Goal: Information Seeking & Learning: Learn about a topic

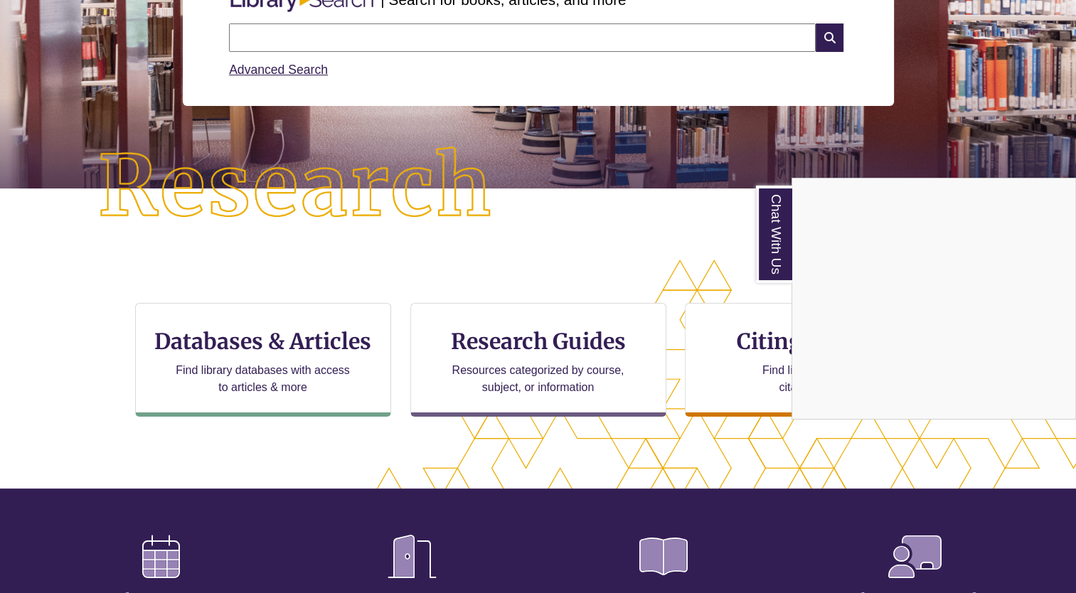
scroll to position [224, 0]
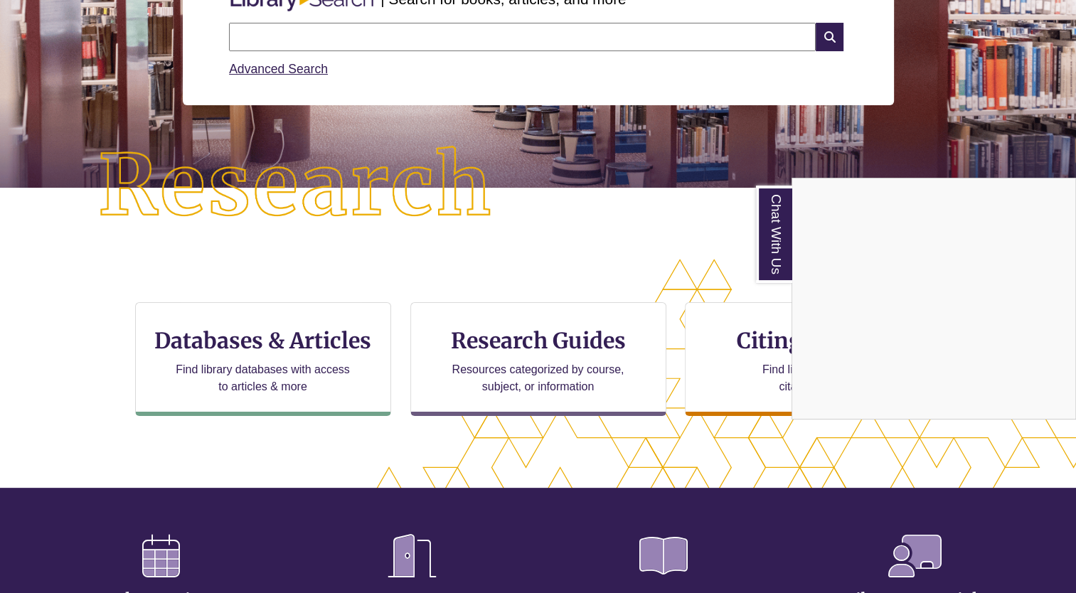
click at [263, 349] on div "Chat With Us" at bounding box center [538, 296] width 1076 height 593
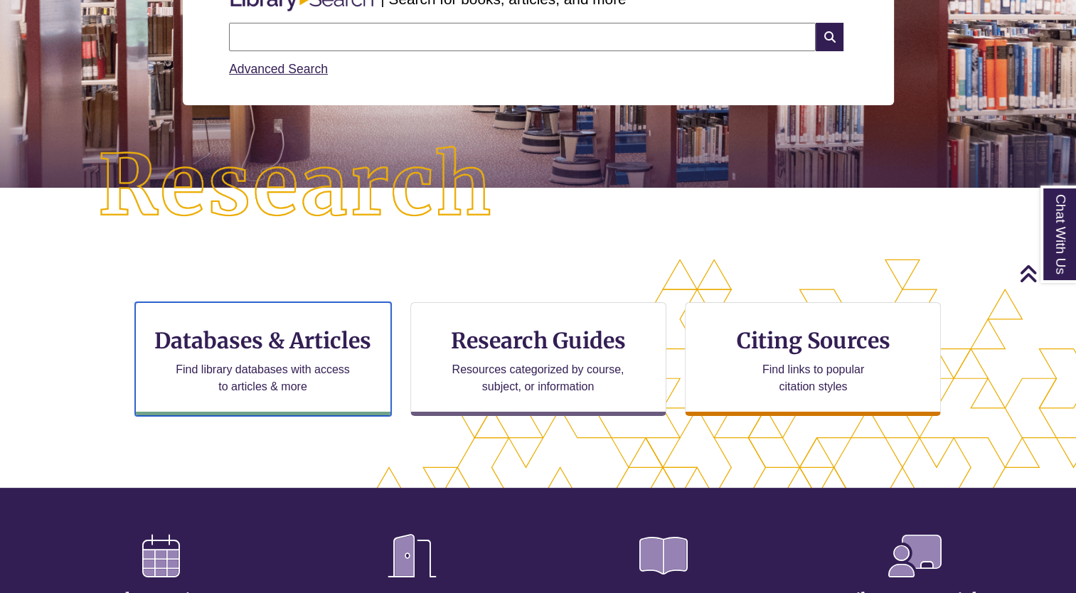
click at [267, 343] on h3 "Databases & Articles" at bounding box center [263, 340] width 232 height 27
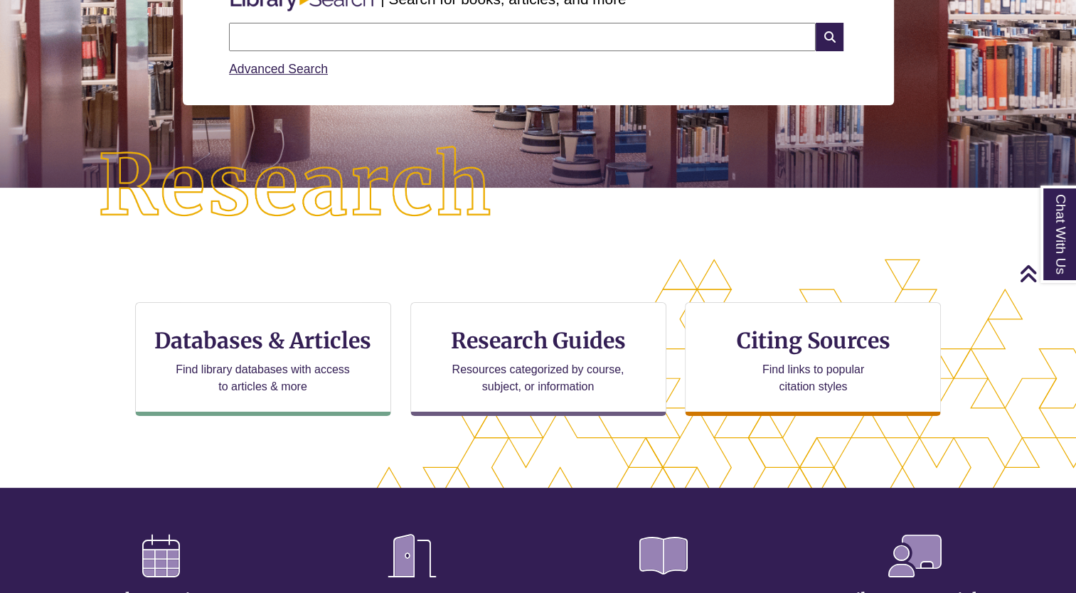
click at [424, 41] on input "text" at bounding box center [522, 37] width 586 height 28
click at [333, 47] on input "text" at bounding box center [522, 37] width 586 height 28
click at [381, 35] on input "text" at bounding box center [522, 37] width 586 height 28
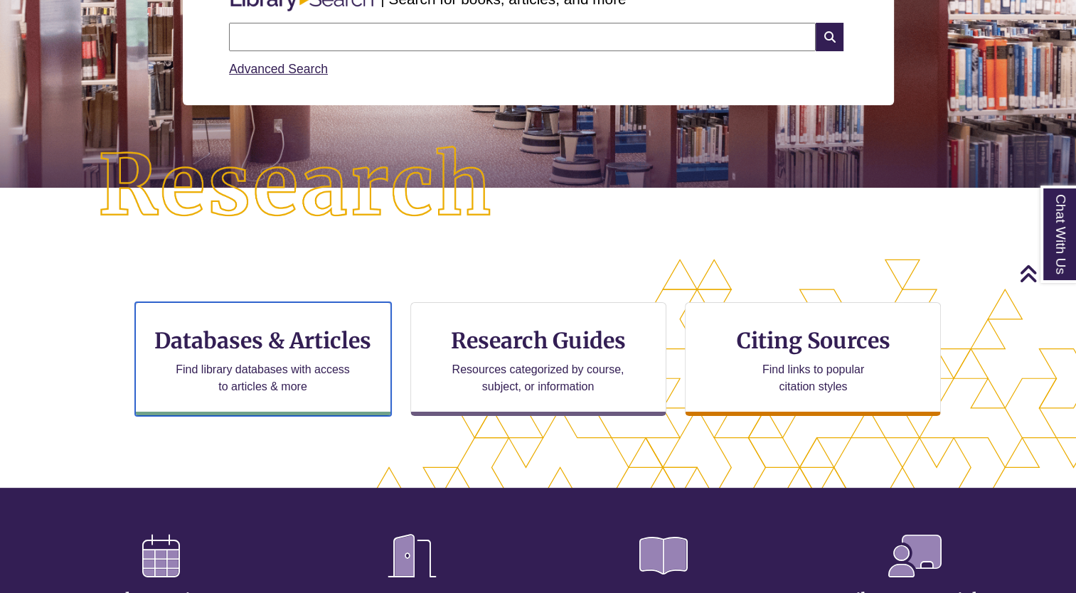
click at [271, 366] on p "Find library databases with access to articles & more" at bounding box center [263, 378] width 186 height 34
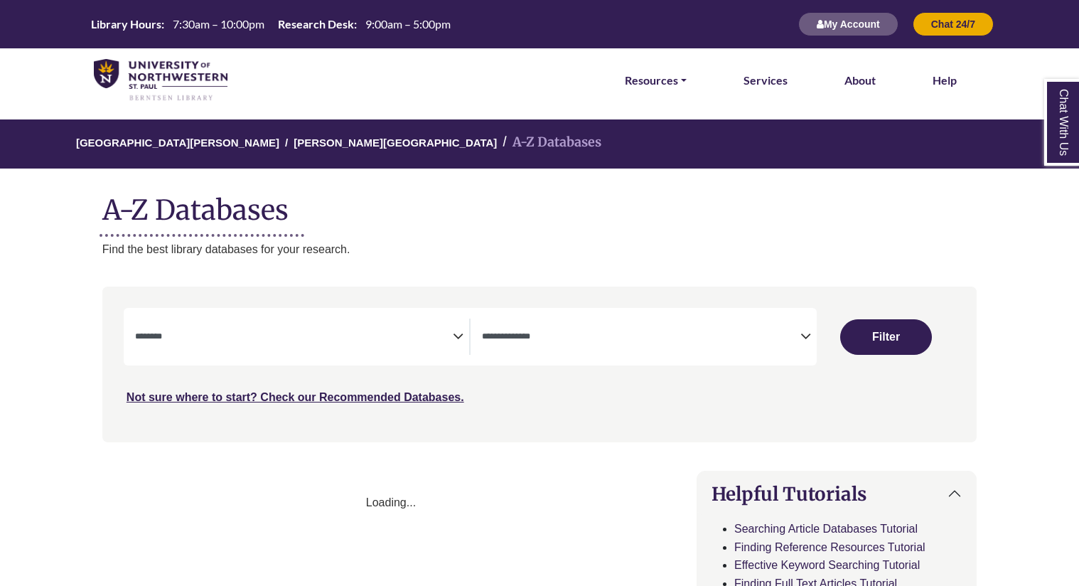
select select "Database Subject Filter"
select select "Database Types Filter"
select select "Database Subject Filter"
select select "Database Types Filter"
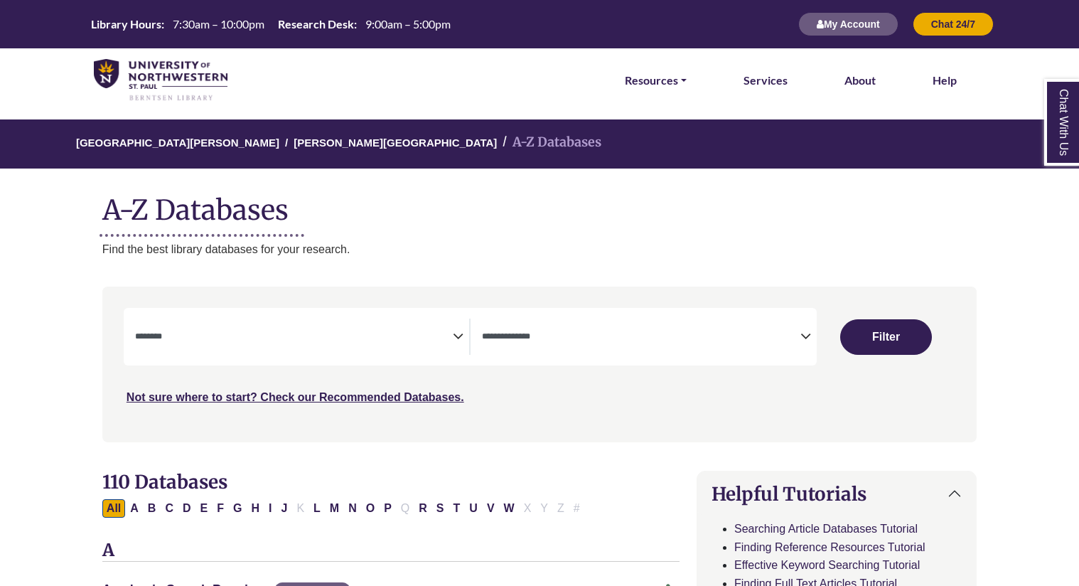
select select "Database Subject Filter"
select select "Database Types Filter"
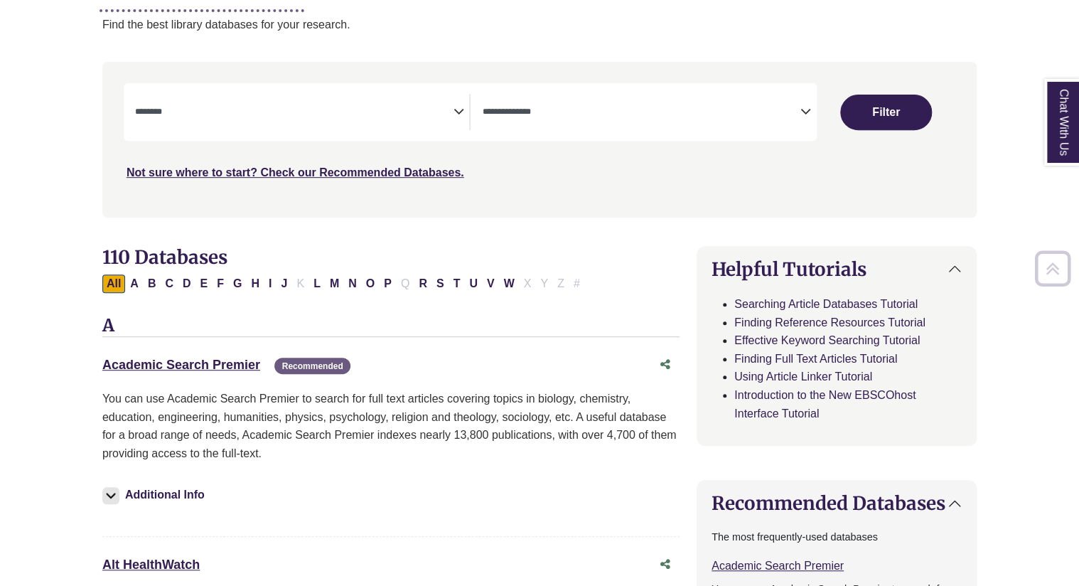
scroll to position [227, 0]
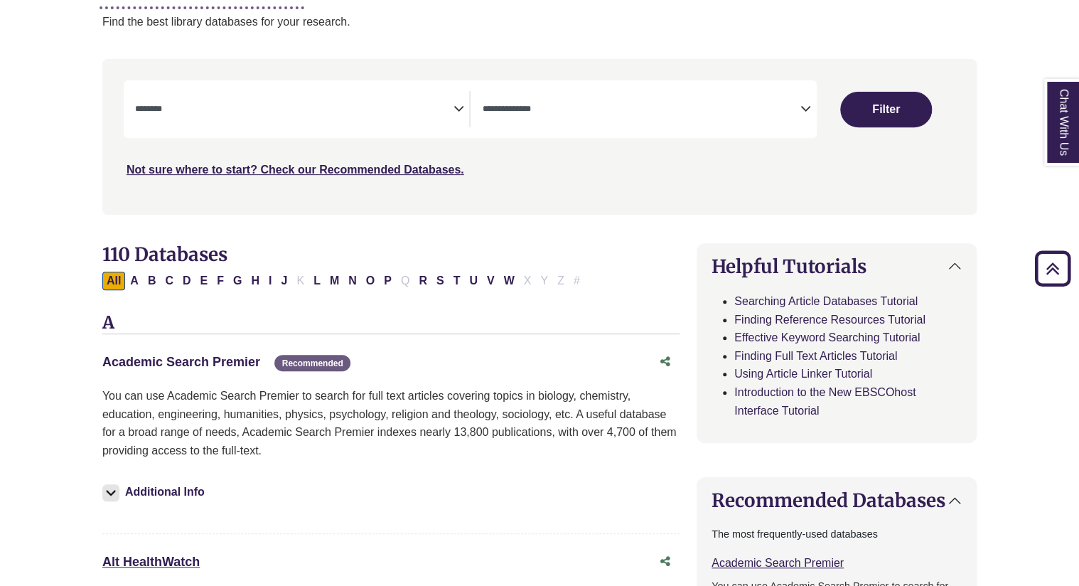
click at [244, 363] on link "Academic Search Premier This link opens in a new window" at bounding box center [181, 362] width 158 height 14
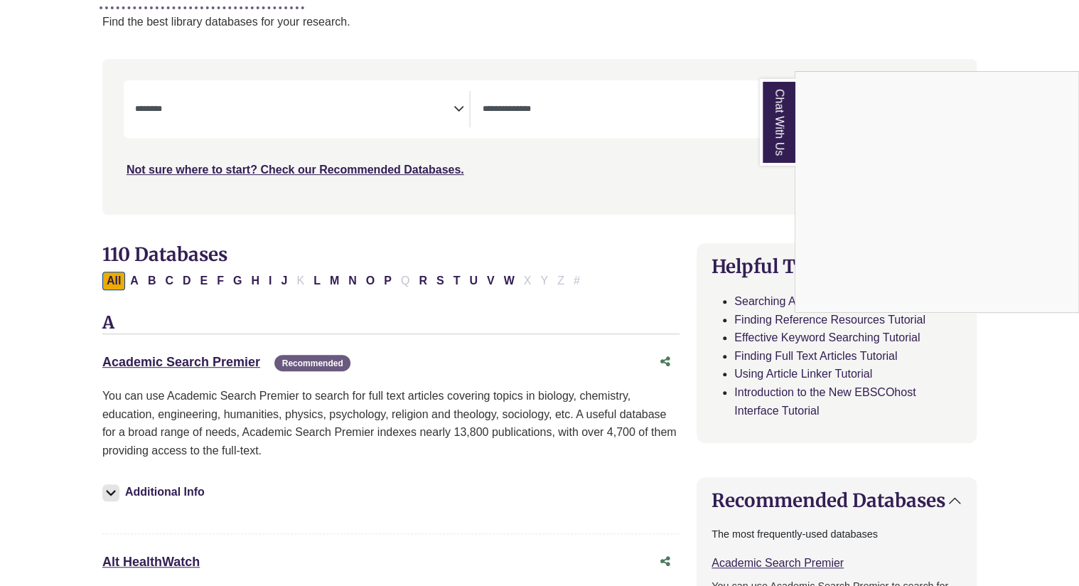
click at [195, 360] on div "Chat With Us" at bounding box center [539, 293] width 1079 height 586
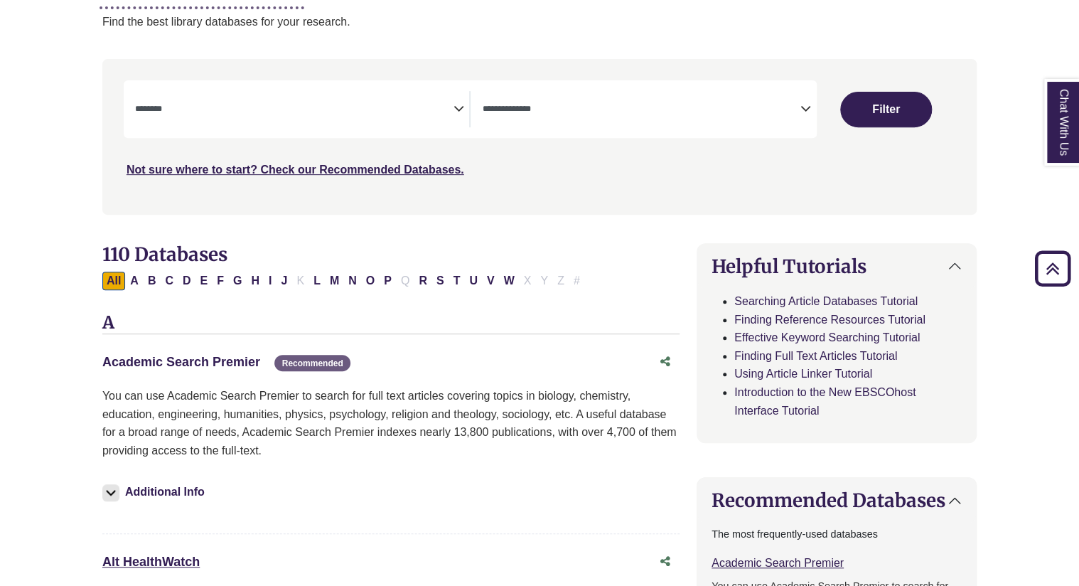
click at [195, 360] on link "Academic Search Premier This link opens in a new window" at bounding box center [181, 362] width 158 height 14
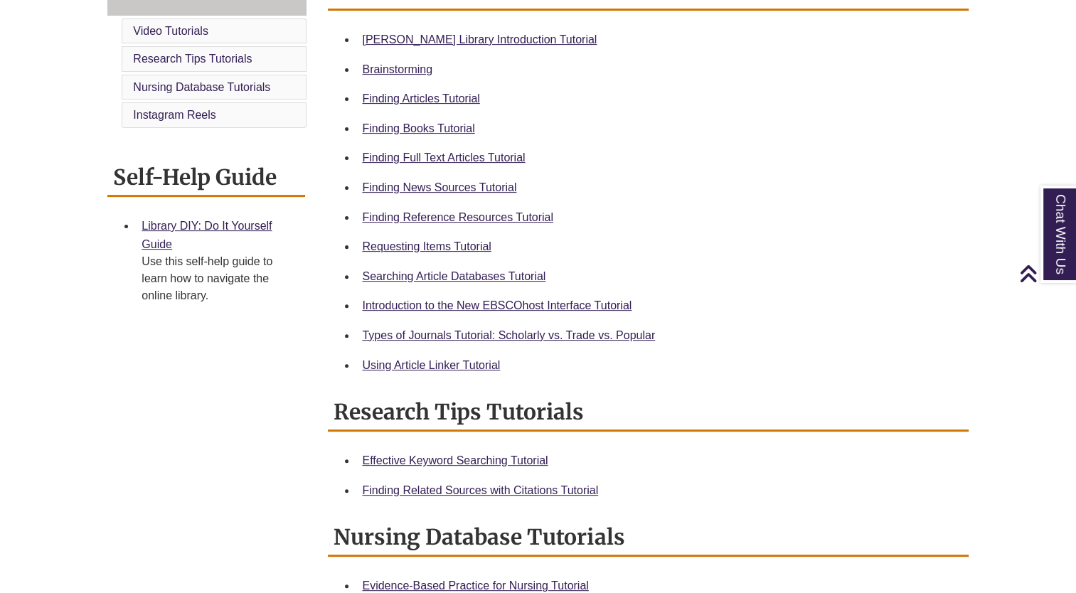
scroll to position [434, 0]
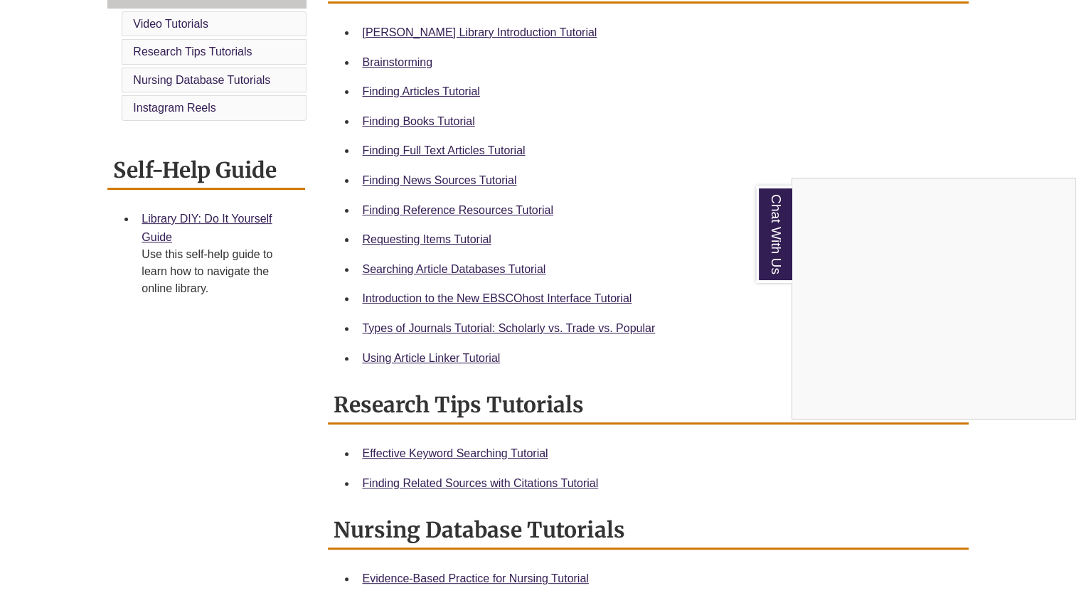
click at [503, 149] on div "Chat With Us" at bounding box center [538, 296] width 1076 height 593
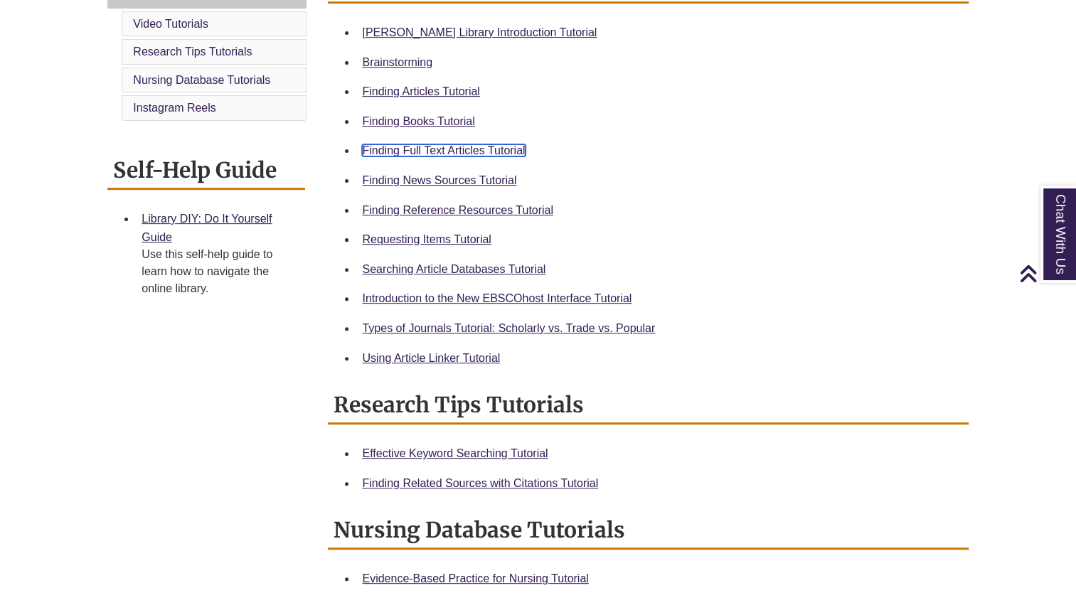
click at [477, 149] on link "Finding Full Text Articles Tutorial" at bounding box center [443, 150] width 163 height 12
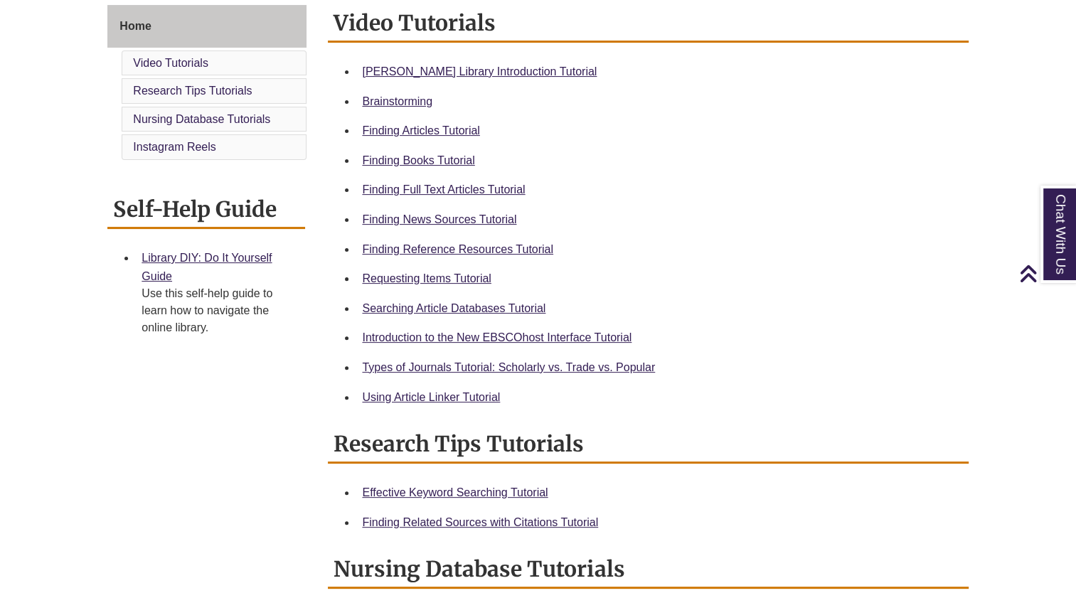
scroll to position [395, 0]
click at [411, 395] on link "Using Article Linker Tutorial" at bounding box center [431, 396] width 138 height 12
